Goal: Task Accomplishment & Management: Use online tool/utility

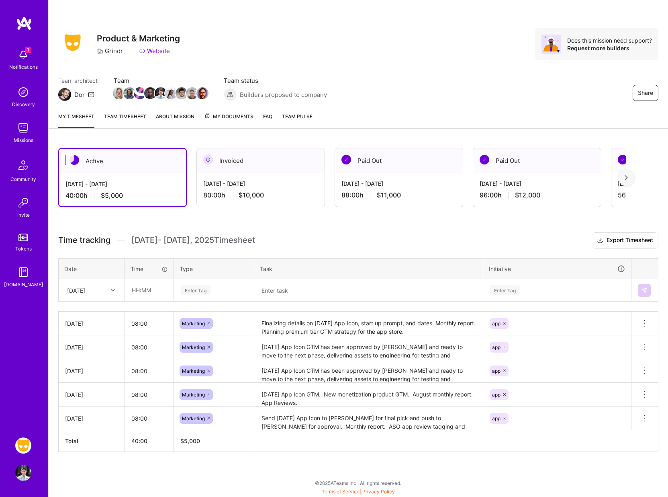
click at [243, 164] on div "Invoiced" at bounding box center [261, 160] width 128 height 25
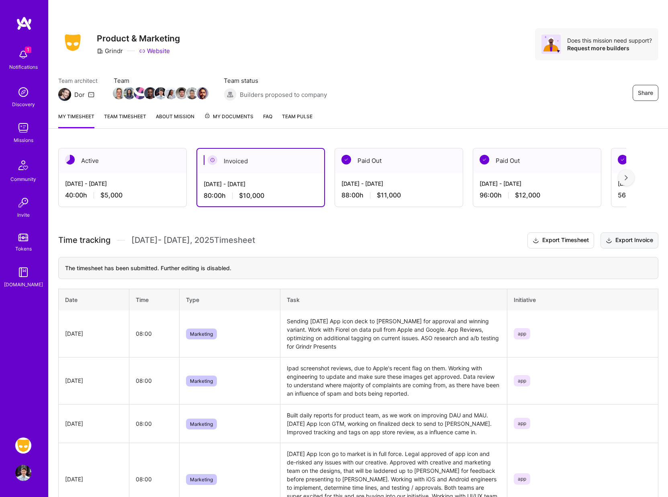
click at [614, 240] on button "Export Invoice" at bounding box center [630, 240] width 58 height 16
click at [358, 232] on h3 "Time tracking [DATE] - [DATE] Timesheet Export Timesheet Export Invoice" at bounding box center [358, 240] width 600 height 16
click at [392, 178] on div "[DATE] - [DATE] 88:00 h $11,000" at bounding box center [399, 189] width 128 height 33
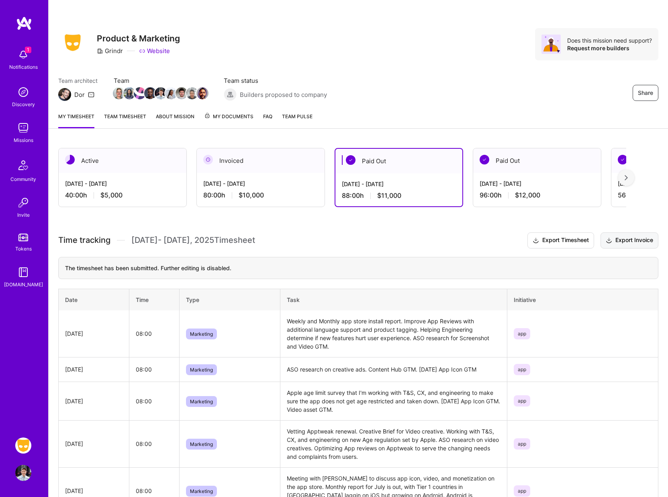
click at [612, 241] on button "Export Invoice" at bounding box center [630, 240] width 58 height 16
